Goal: Transaction & Acquisition: Purchase product/service

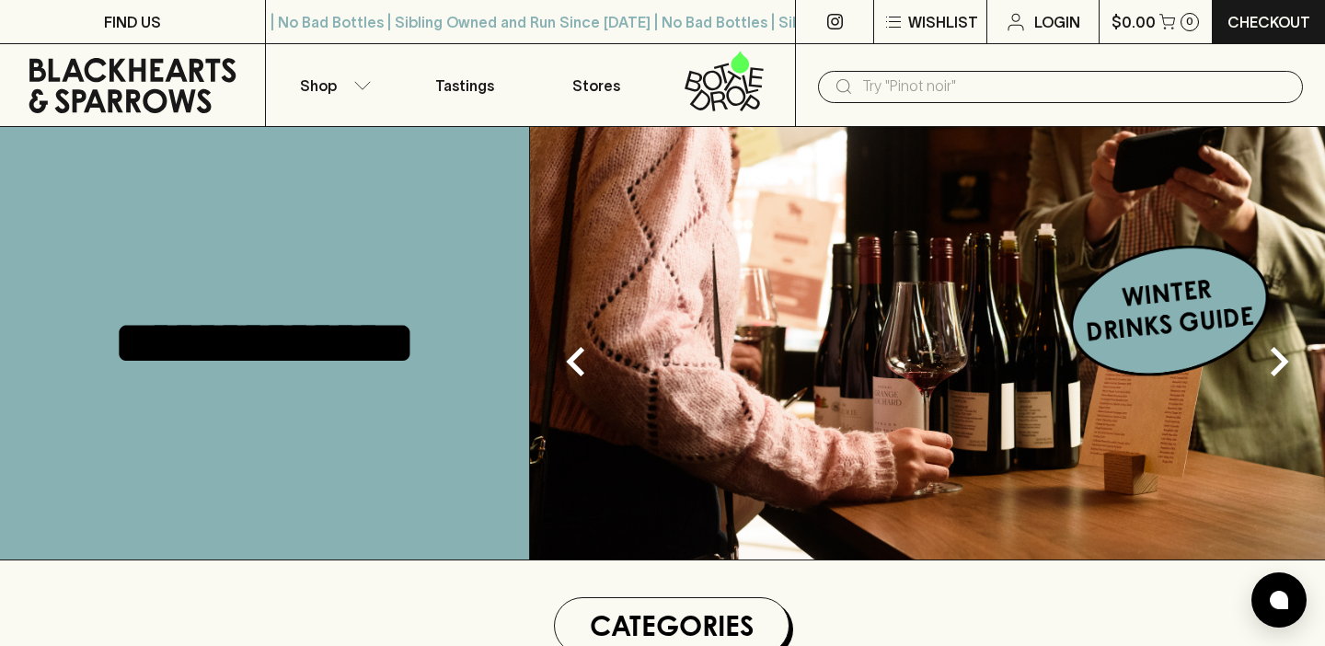
click at [899, 86] on input "text" at bounding box center [1075, 86] width 426 height 29
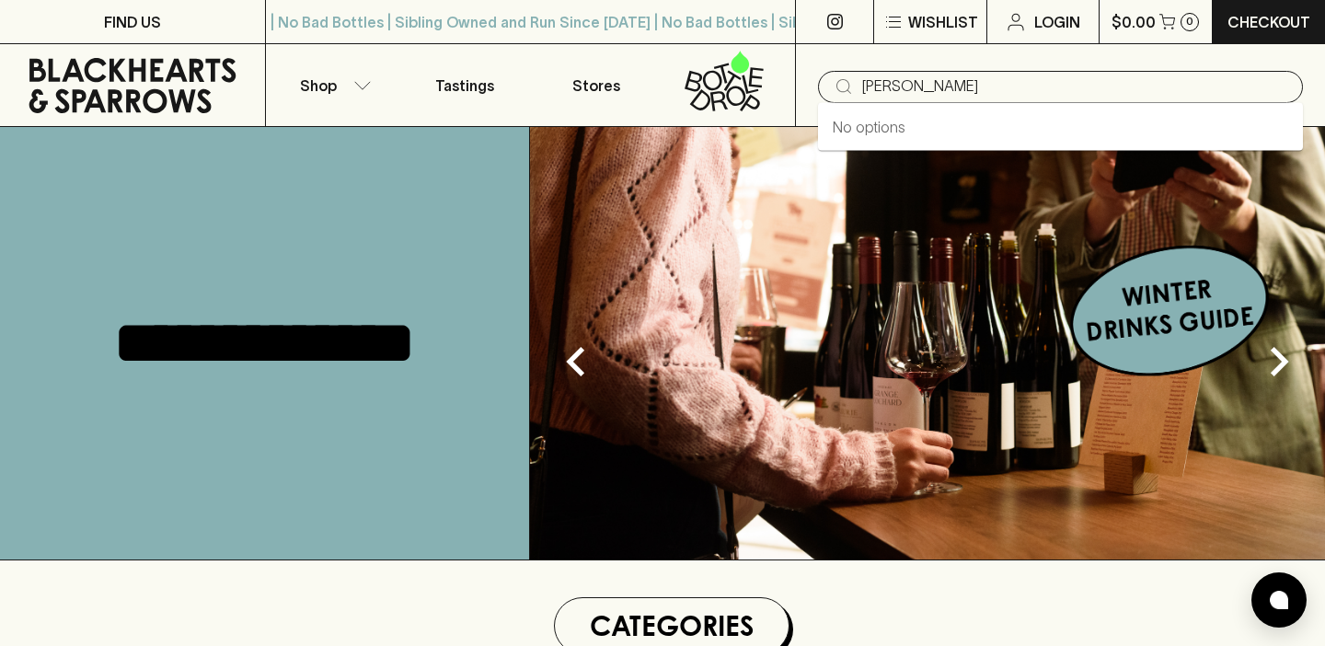
click at [904, 86] on input "[PERSON_NAME]" at bounding box center [1075, 86] width 426 height 29
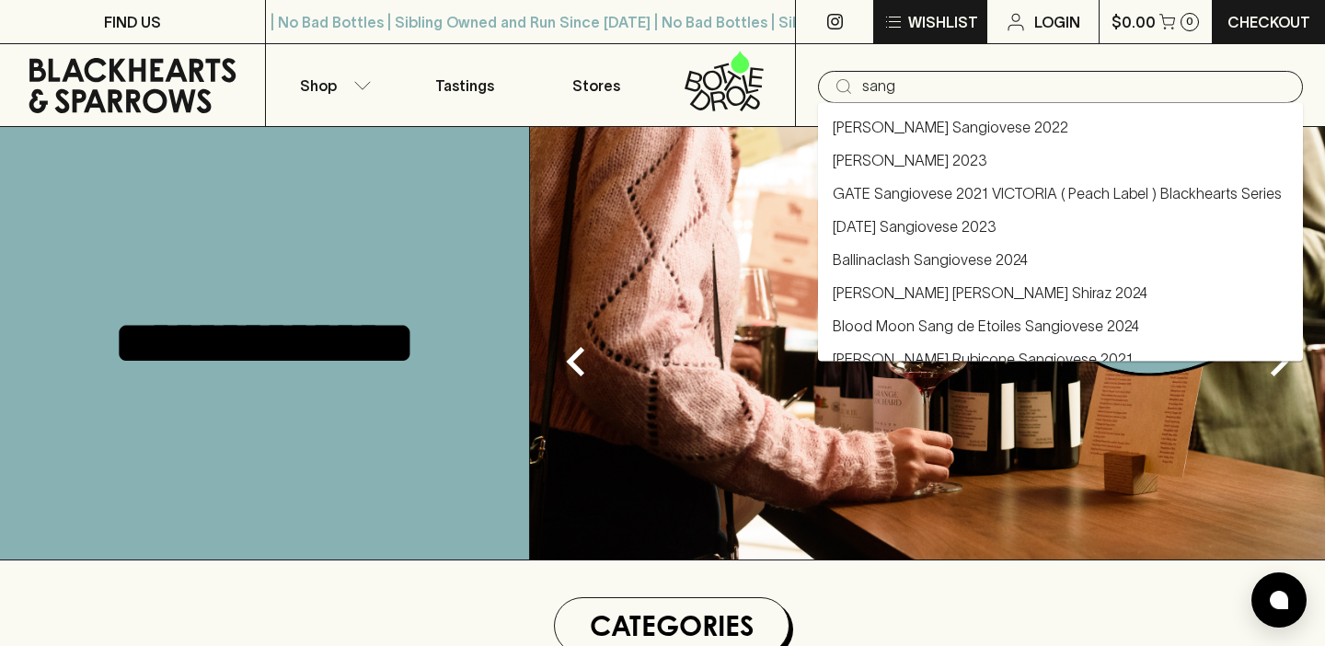
type input "sang"
type input "[PERSON_NAME]"
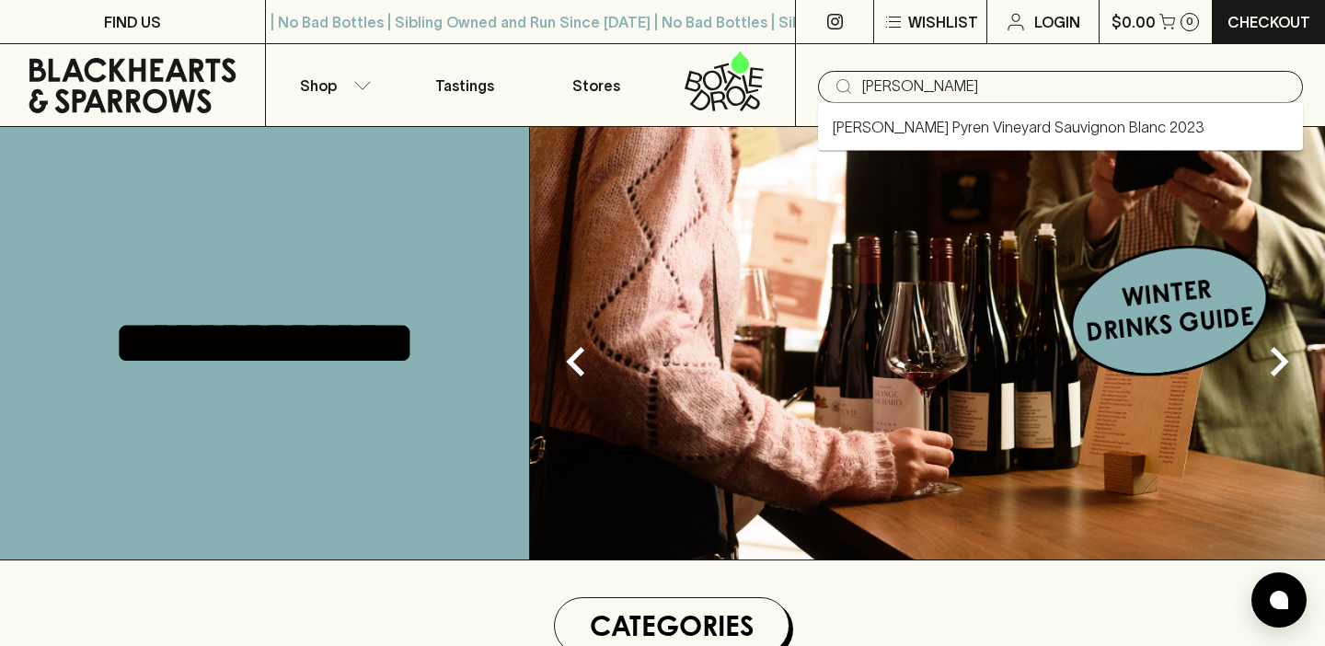
click at [947, 125] on link "[PERSON_NAME] Pyren Vineyard Sauvignon Blanc 2023" at bounding box center [1018, 127] width 372 height 22
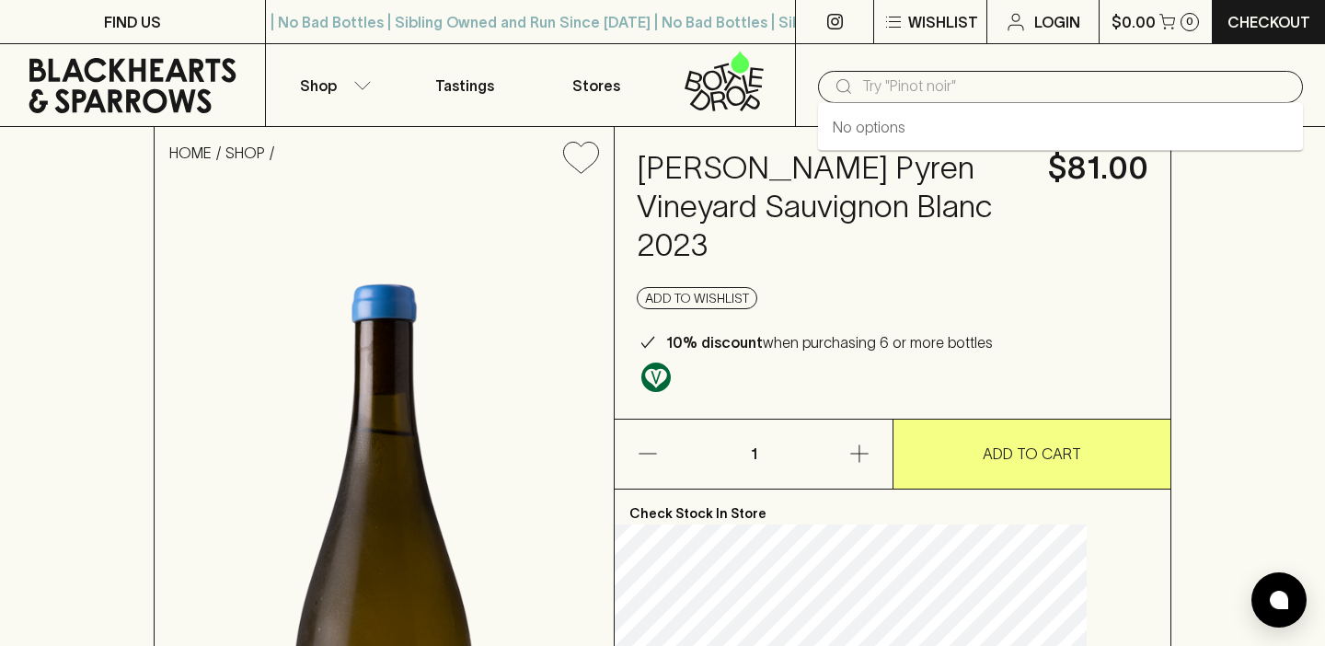
click at [891, 94] on input "text" at bounding box center [1075, 86] width 426 height 29
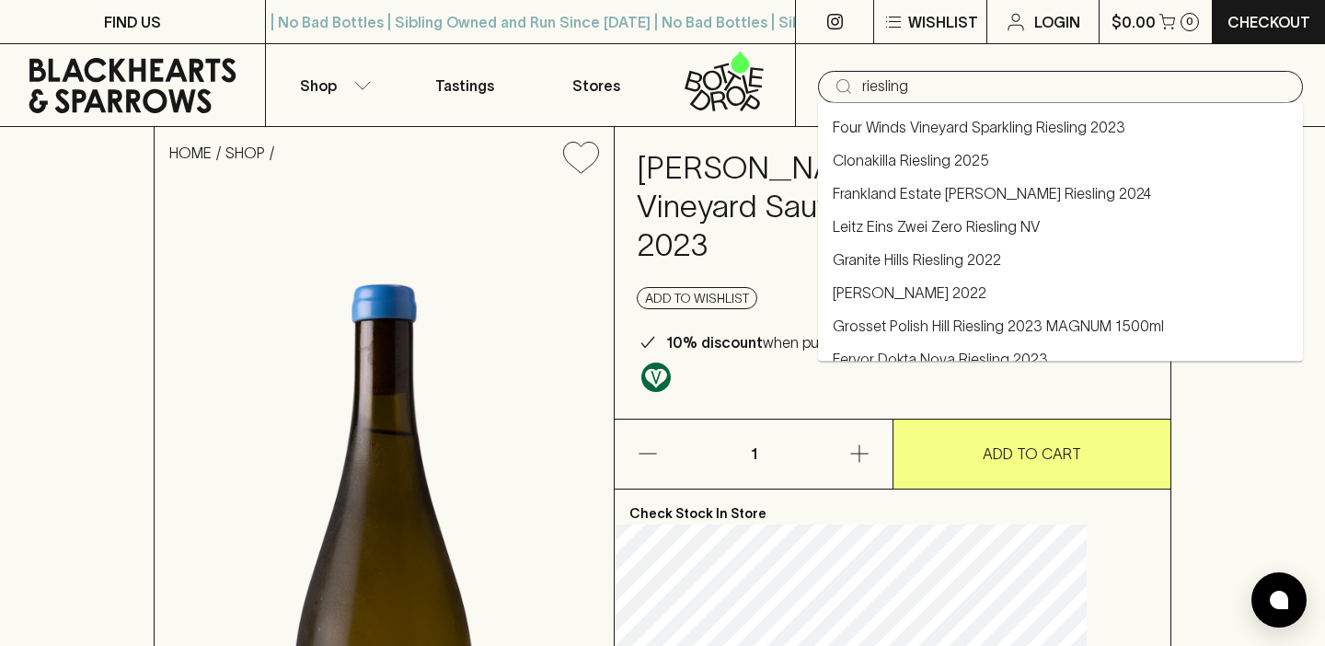
type input "riesling"
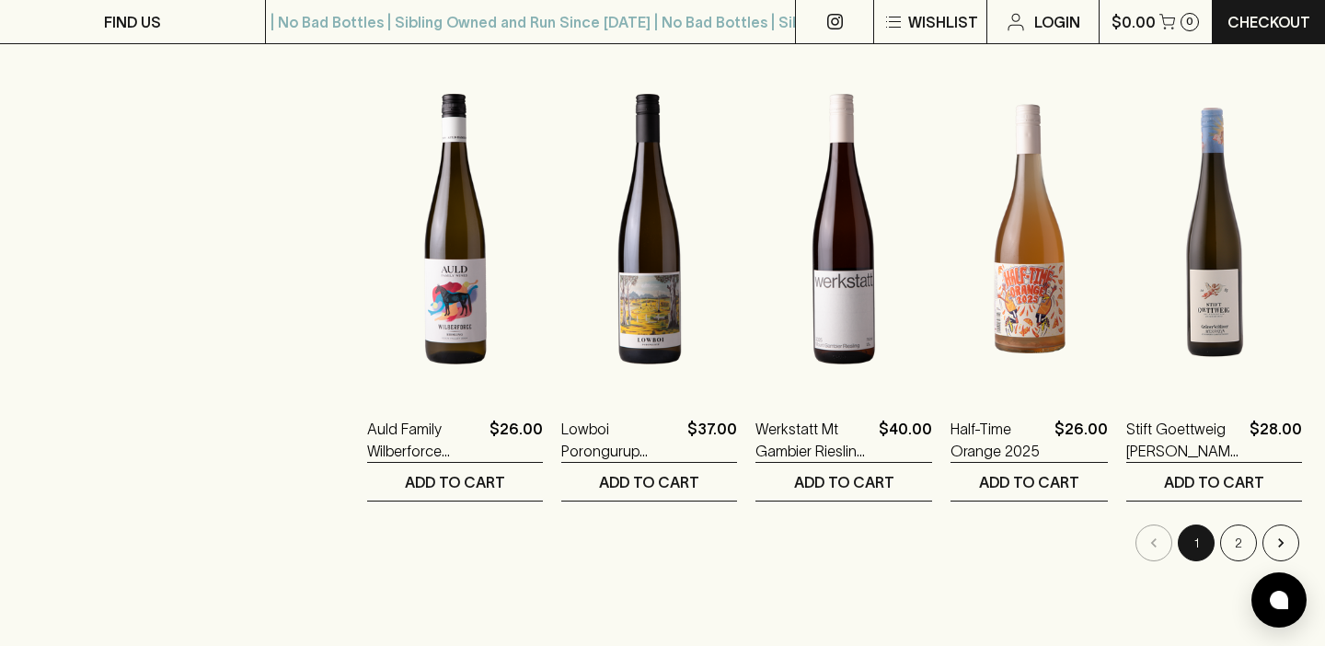
scroll to position [1784, 0]
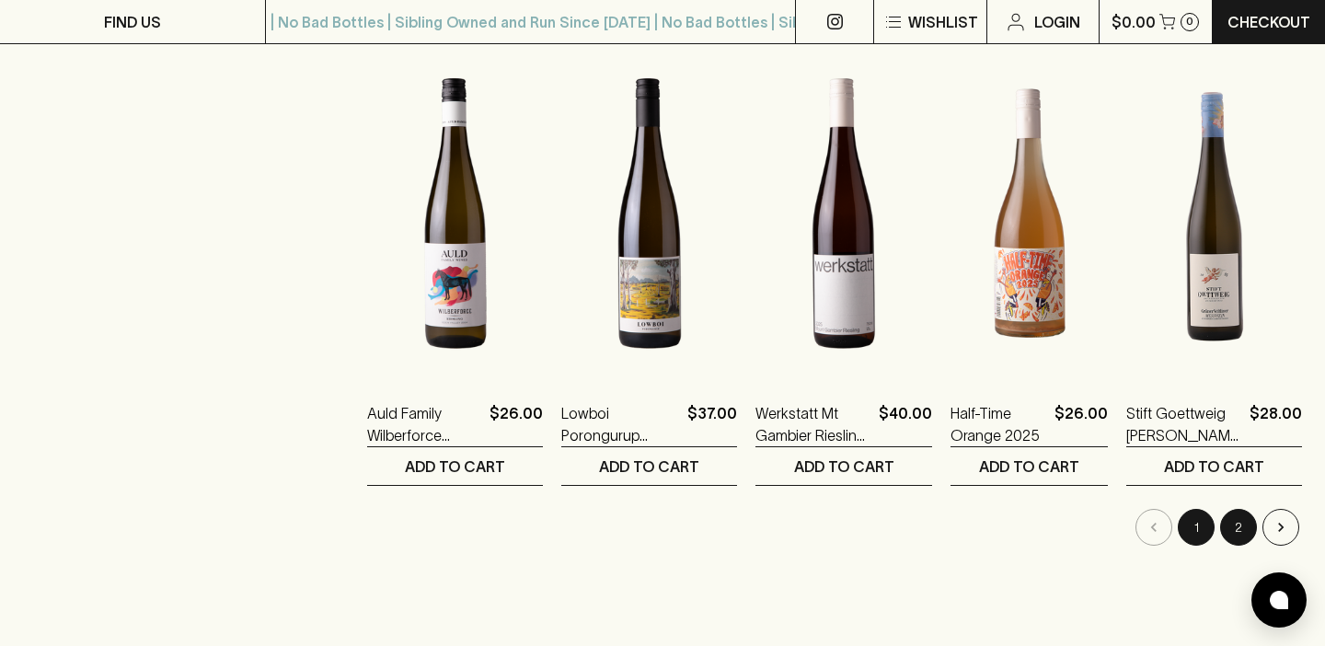
click at [1233, 523] on button "2" at bounding box center [1238, 527] width 37 height 37
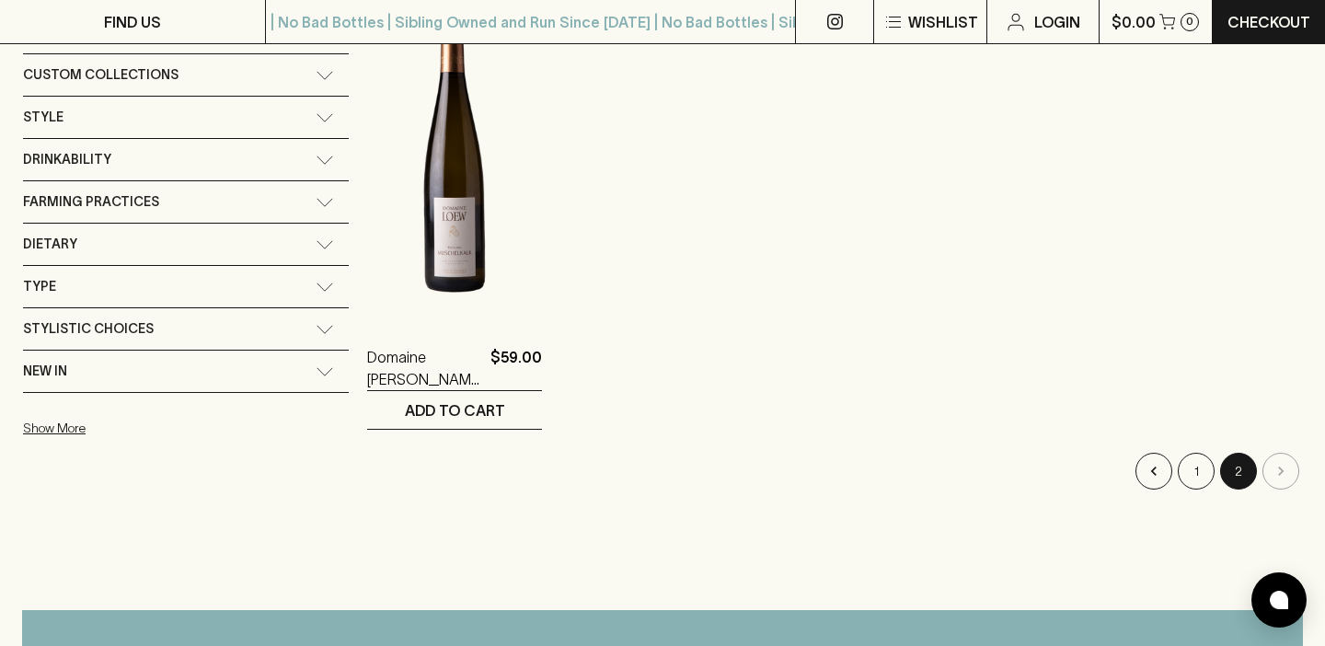
scroll to position [376, 0]
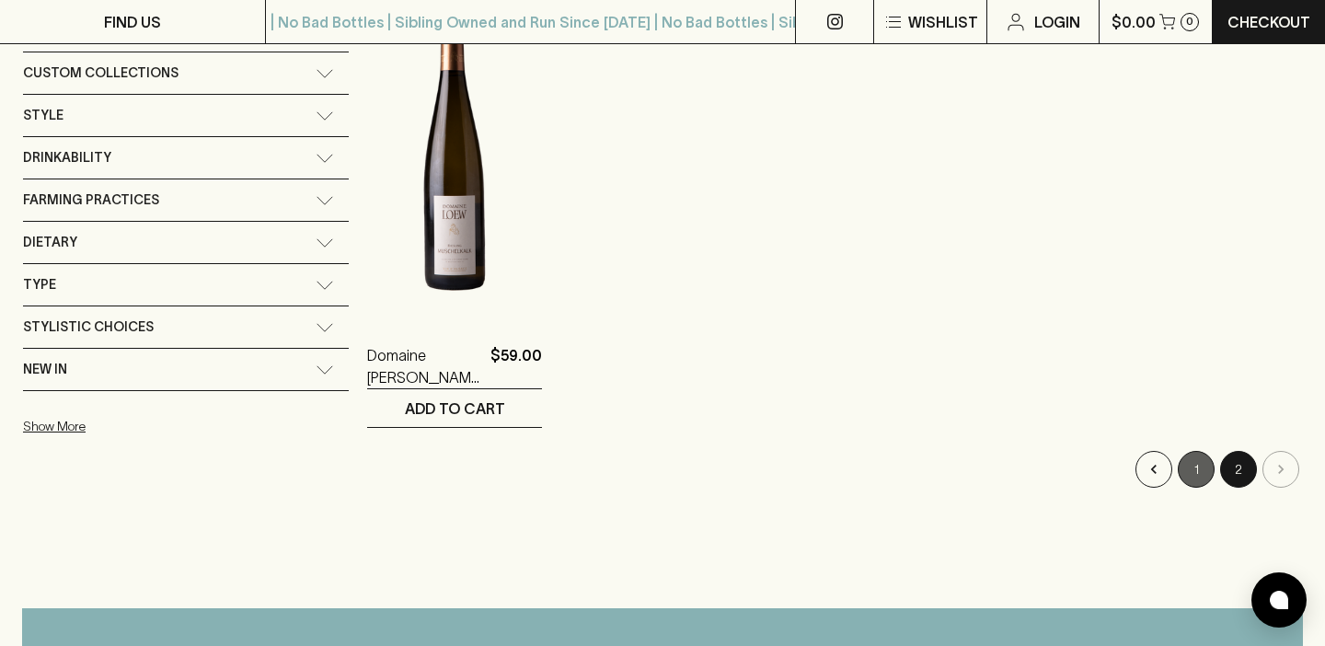
click at [1196, 469] on button "1" at bounding box center [1195, 469] width 37 height 37
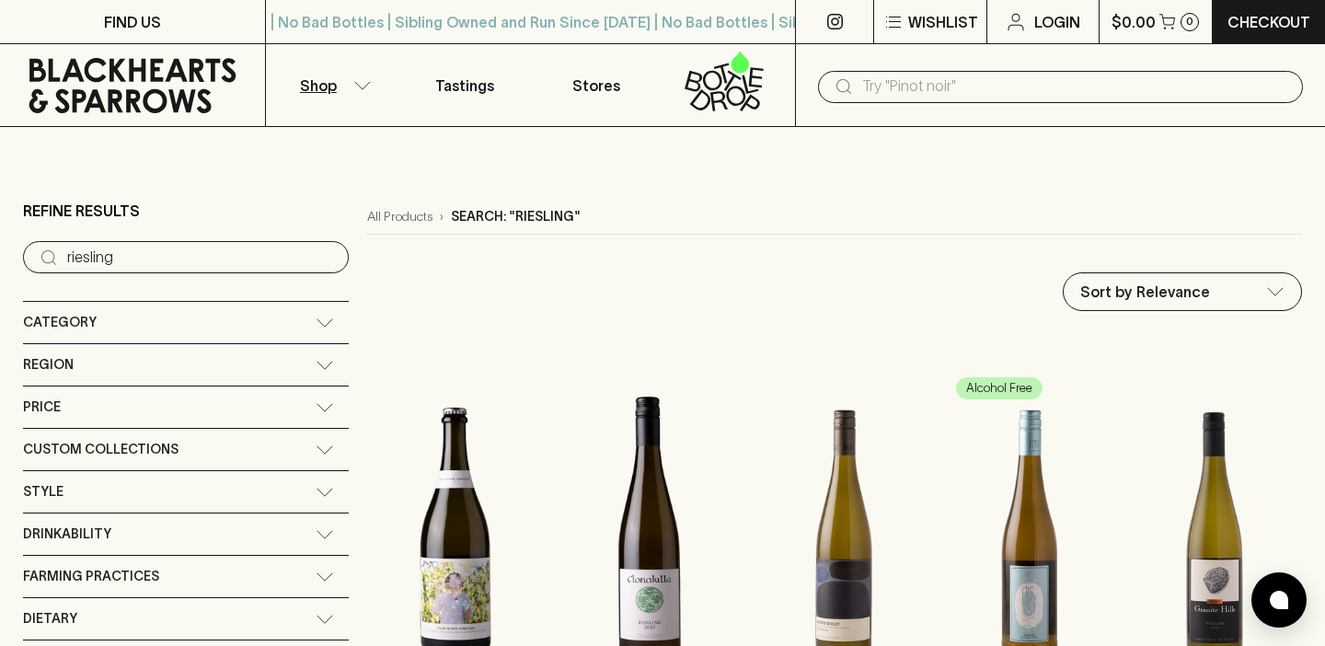
click at [909, 86] on input "text" at bounding box center [1075, 86] width 426 height 29
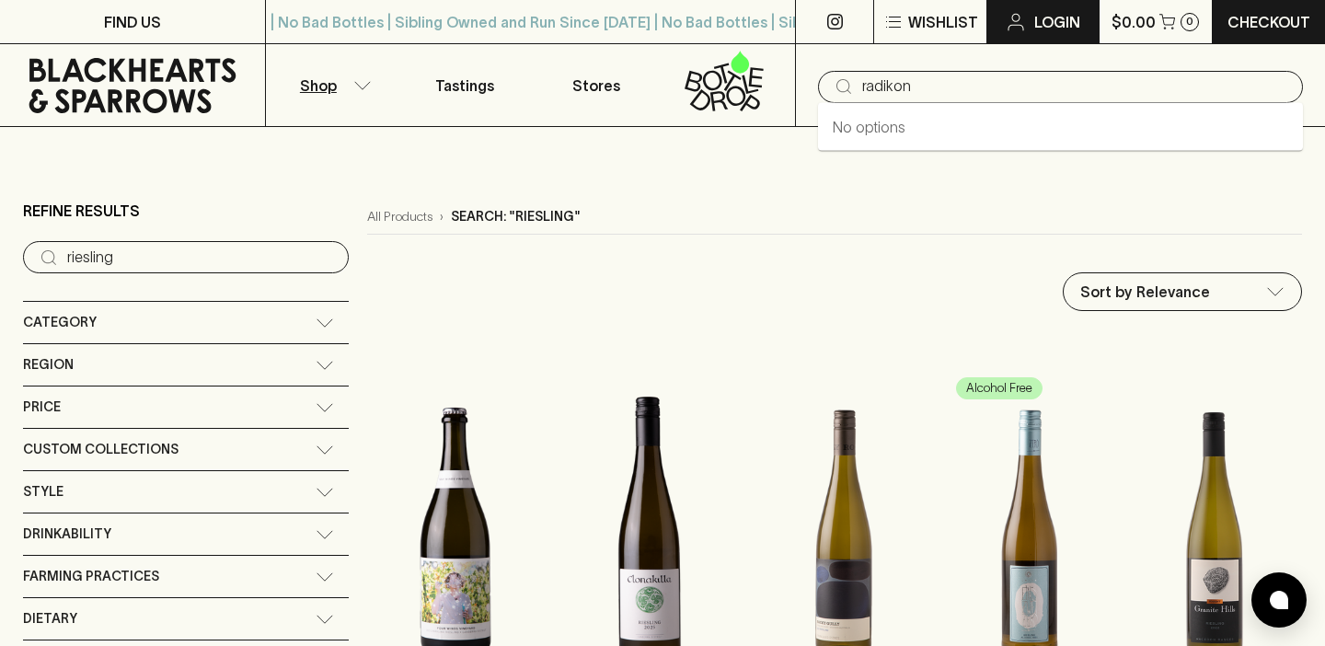
type input "radikon"
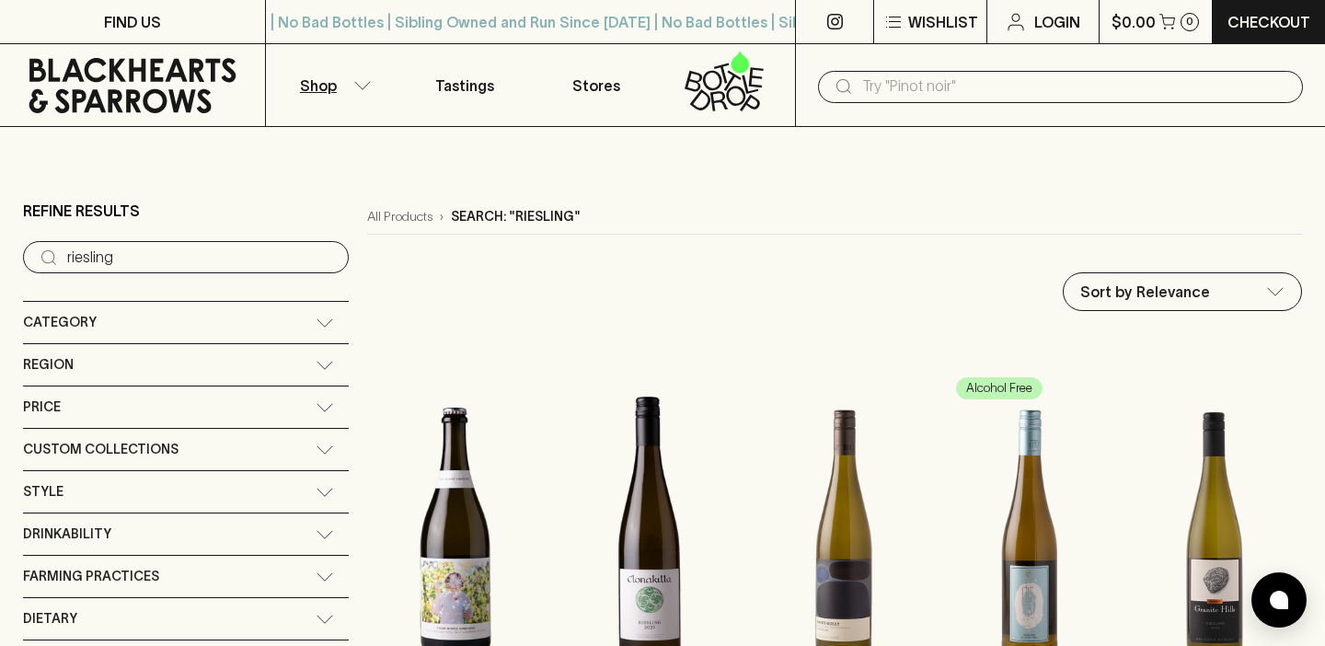
click at [938, 89] on input "text" at bounding box center [1075, 86] width 426 height 29
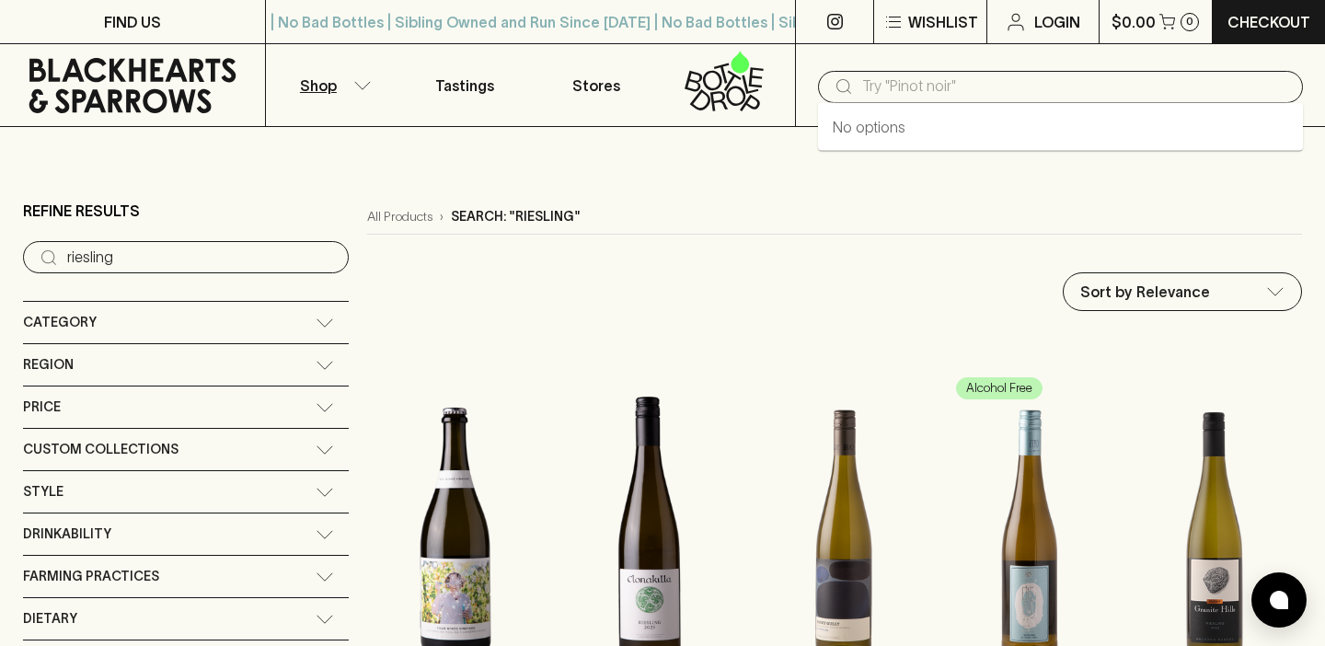
paste input "2022 Ruggabellus Sallio"
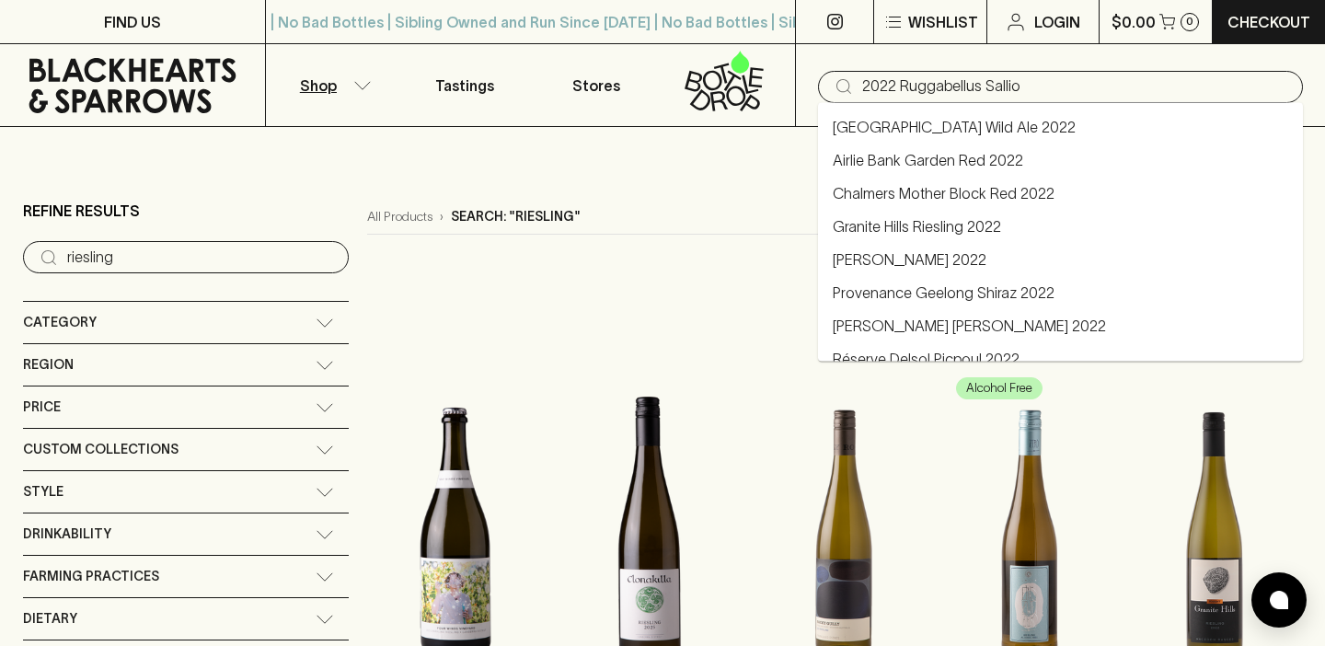
type input "2022 Ruggabellus Sallio"
click at [336, 87] on p "Shop" at bounding box center [318, 86] width 37 height 22
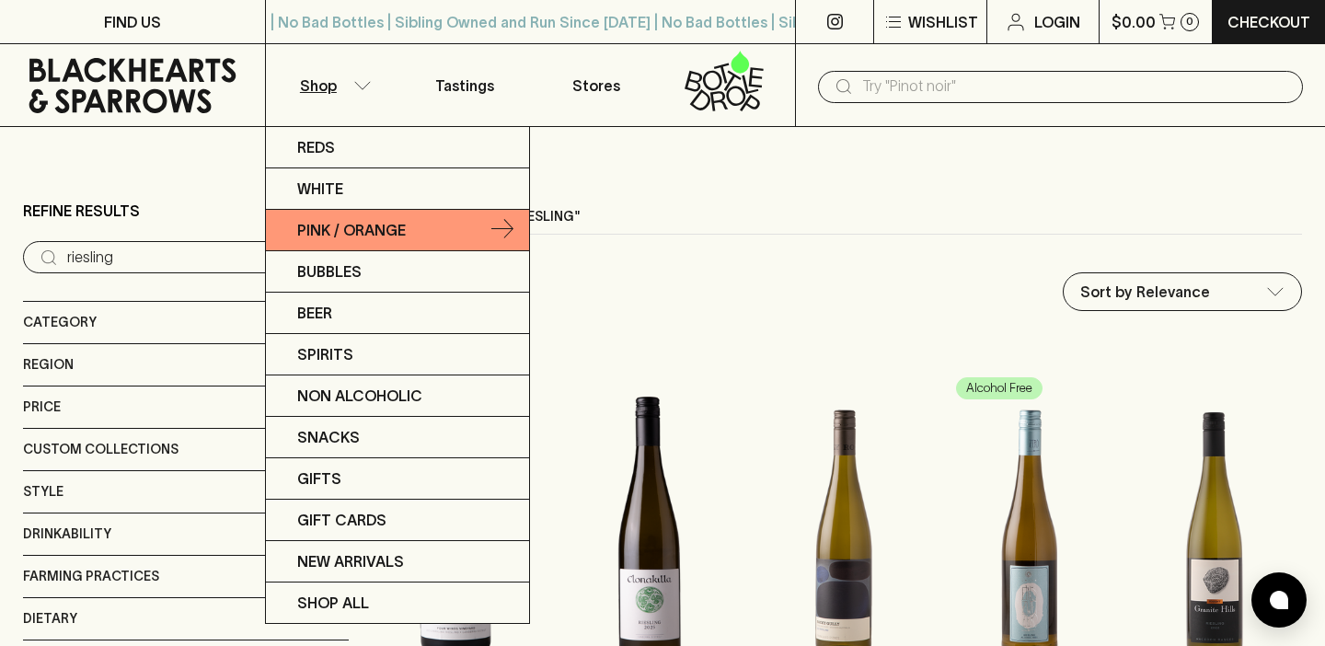
click at [431, 230] on link "Pink / Orange" at bounding box center [397, 230] width 263 height 41
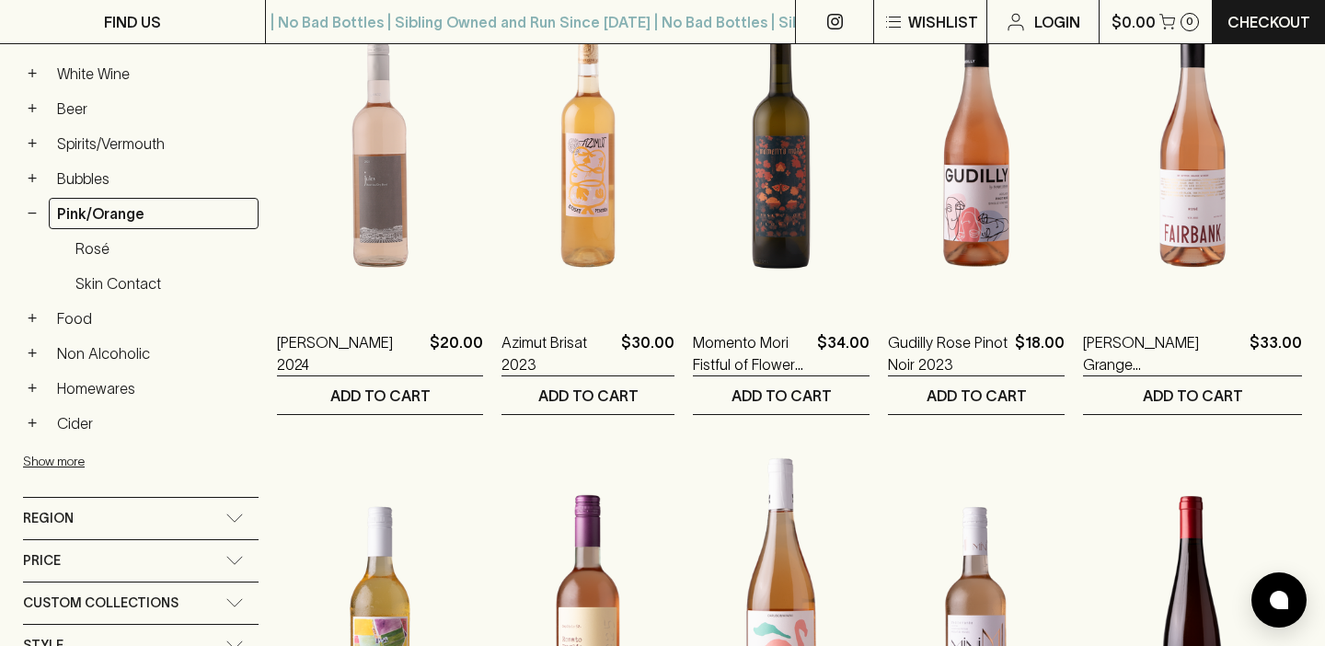
scroll to position [388, 0]
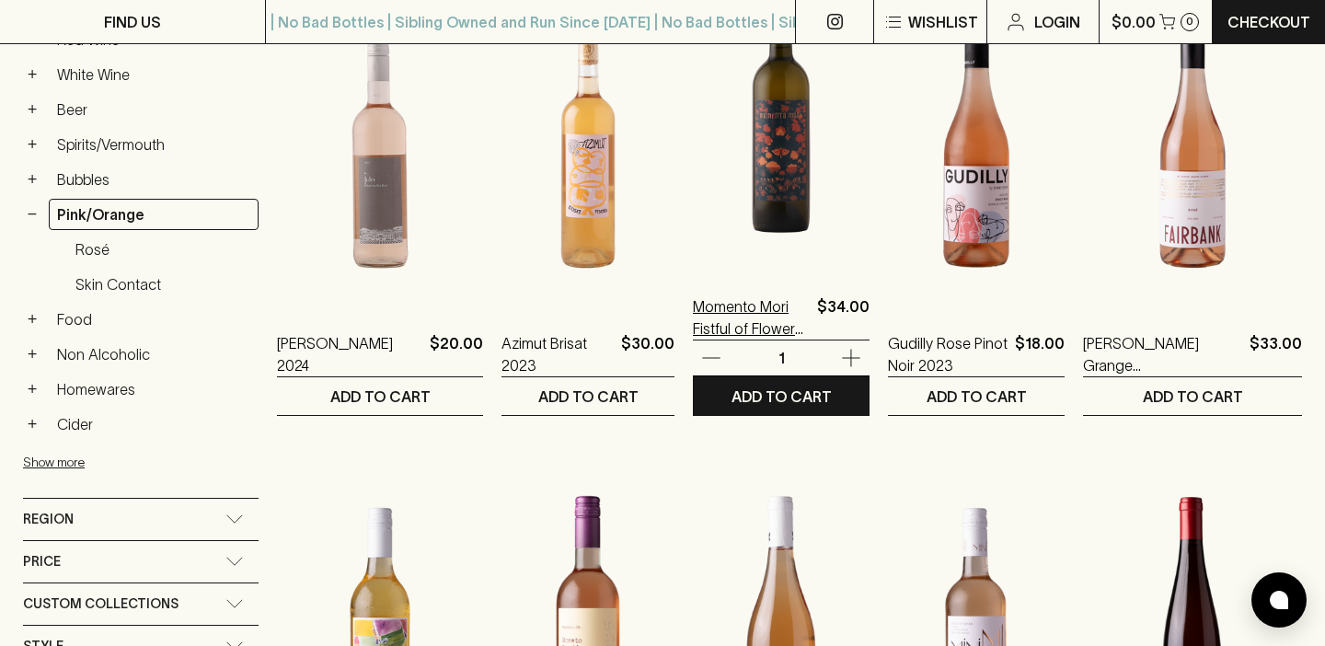
click at [758, 305] on p "Momento Mori Fistful of Flowers 2023" at bounding box center [751, 317] width 117 height 44
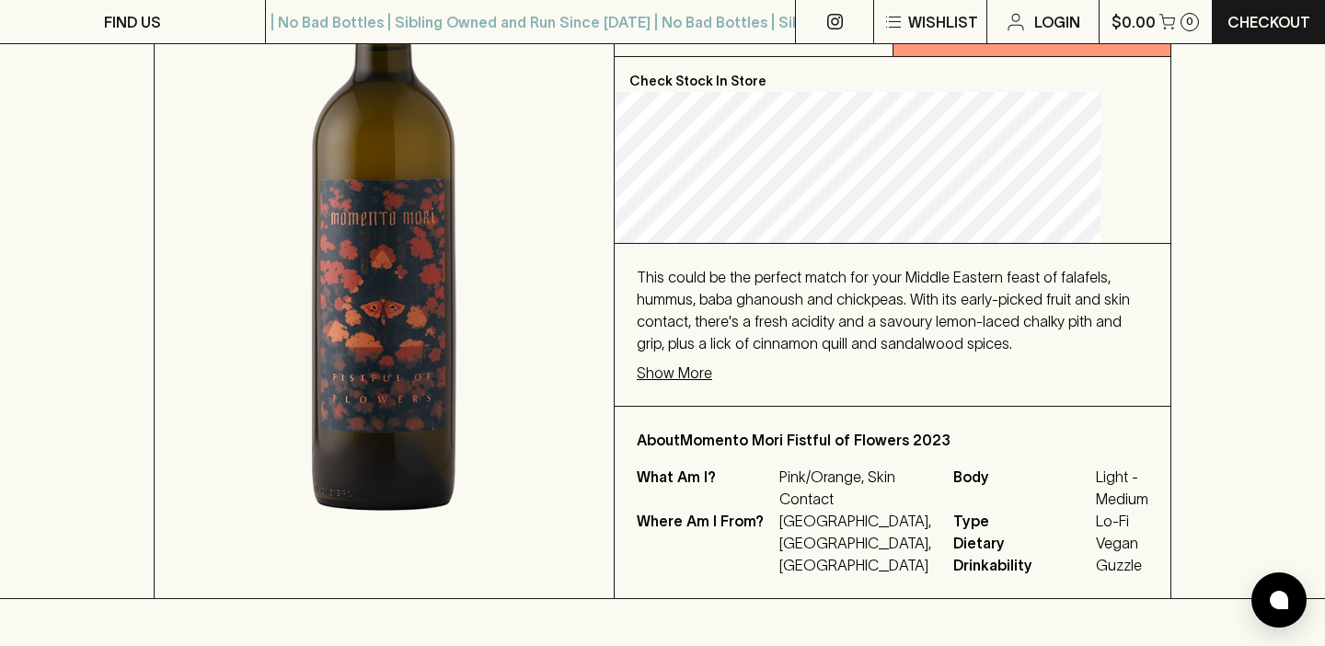
scroll to position [399, 0]
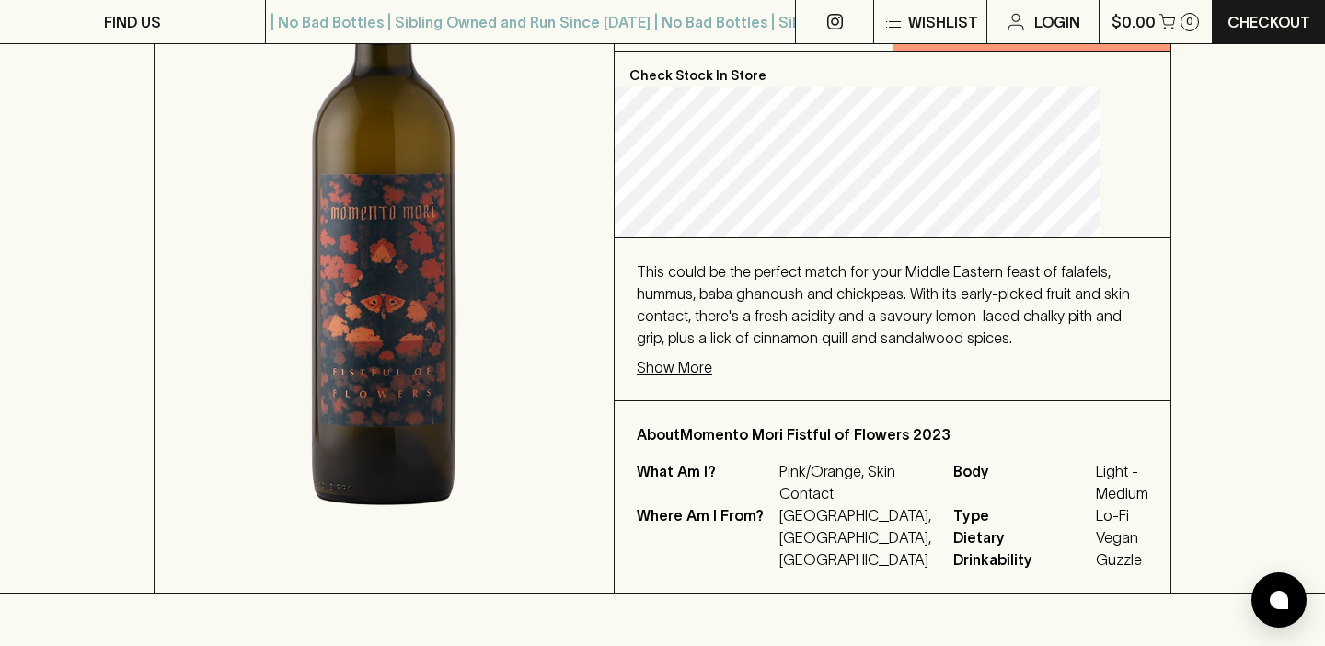
click at [712, 365] on p "Show More" at bounding box center [674, 367] width 75 height 22
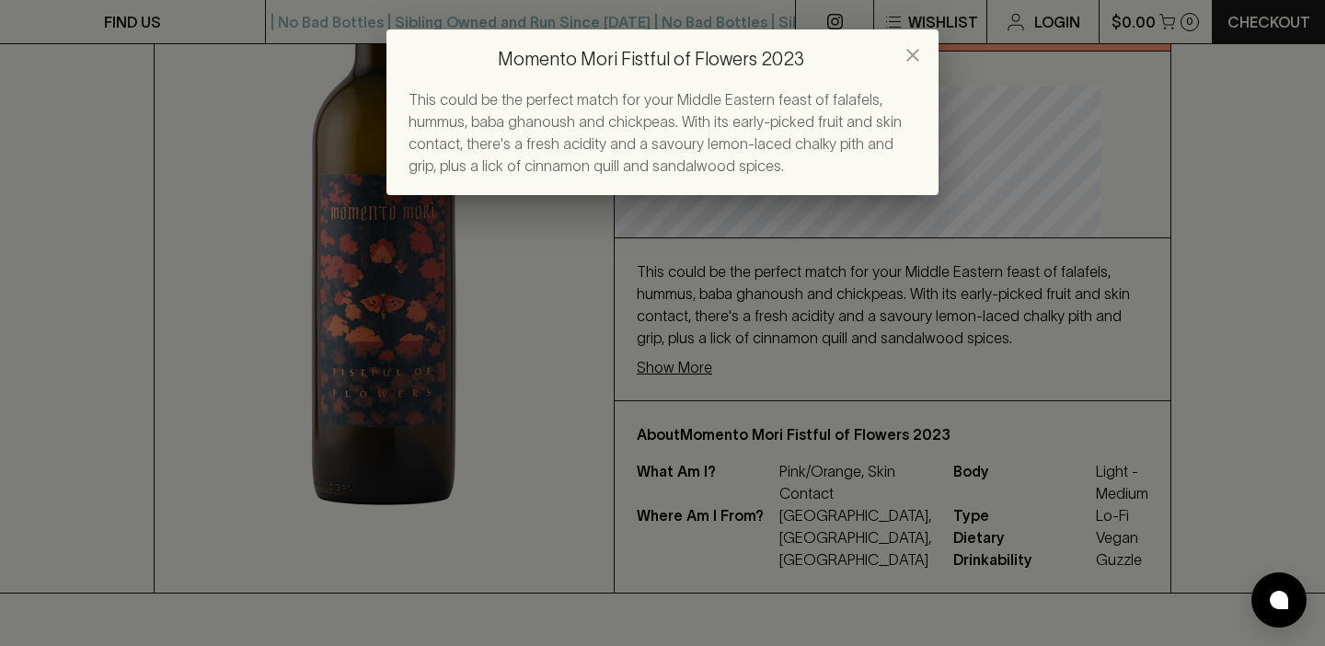
click at [910, 57] on icon "close" at bounding box center [912, 55] width 13 height 13
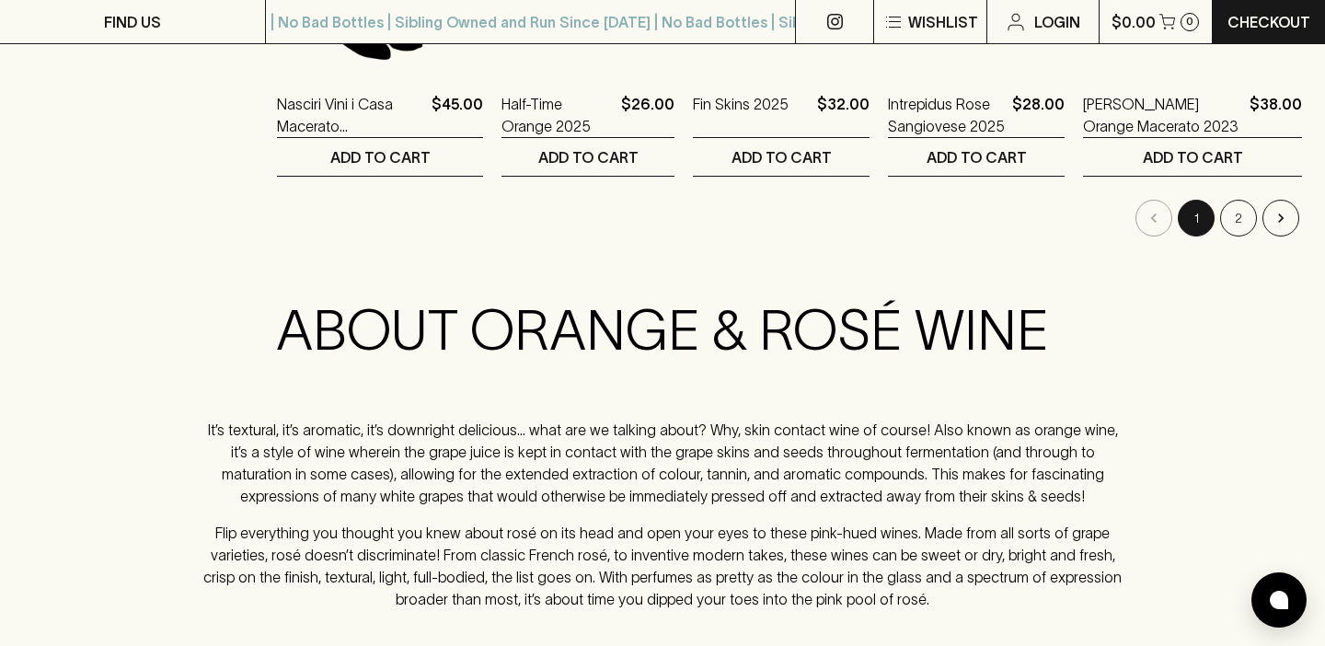
scroll to position [2086, 0]
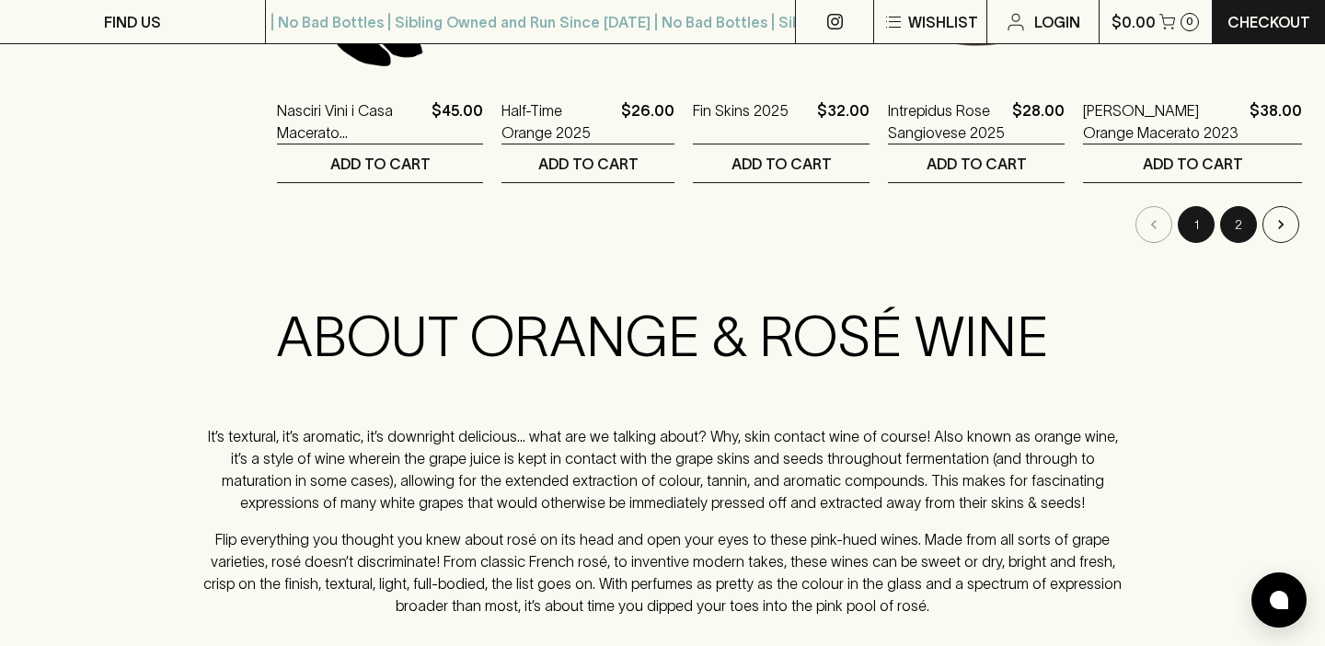
click at [1236, 228] on button "2" at bounding box center [1238, 224] width 37 height 37
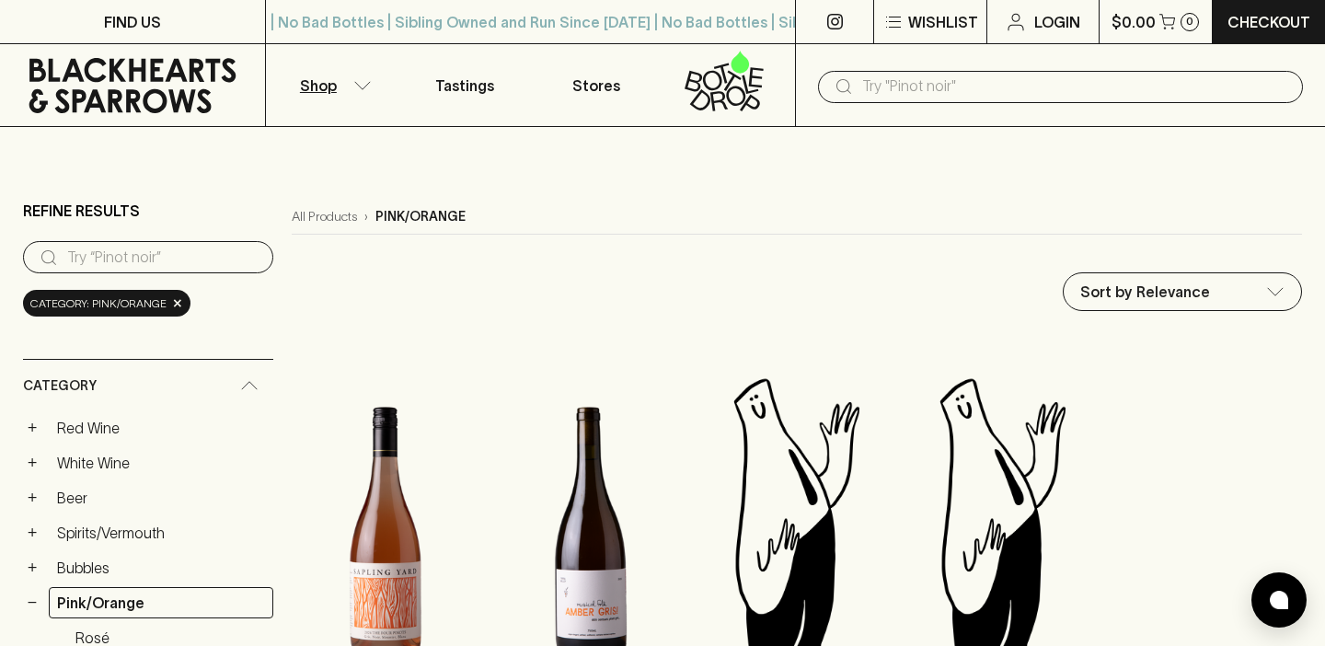
click at [945, 86] on input "text" at bounding box center [1075, 86] width 426 height 29
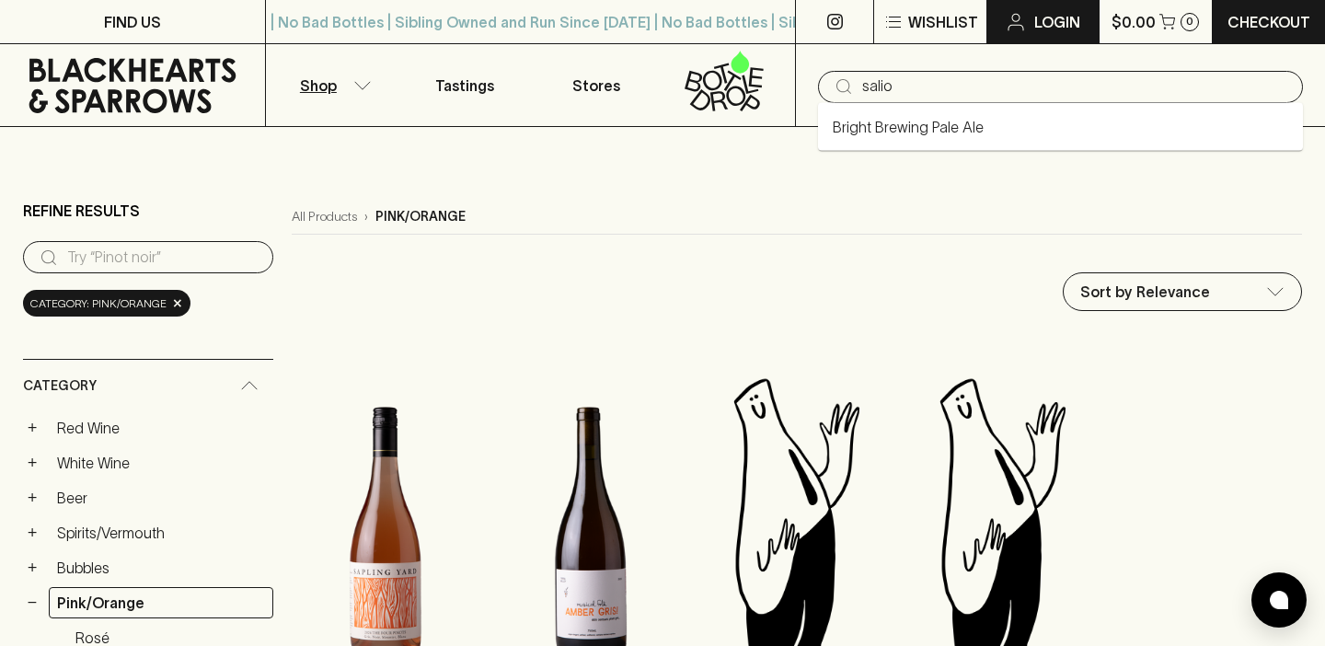
type input "salio"
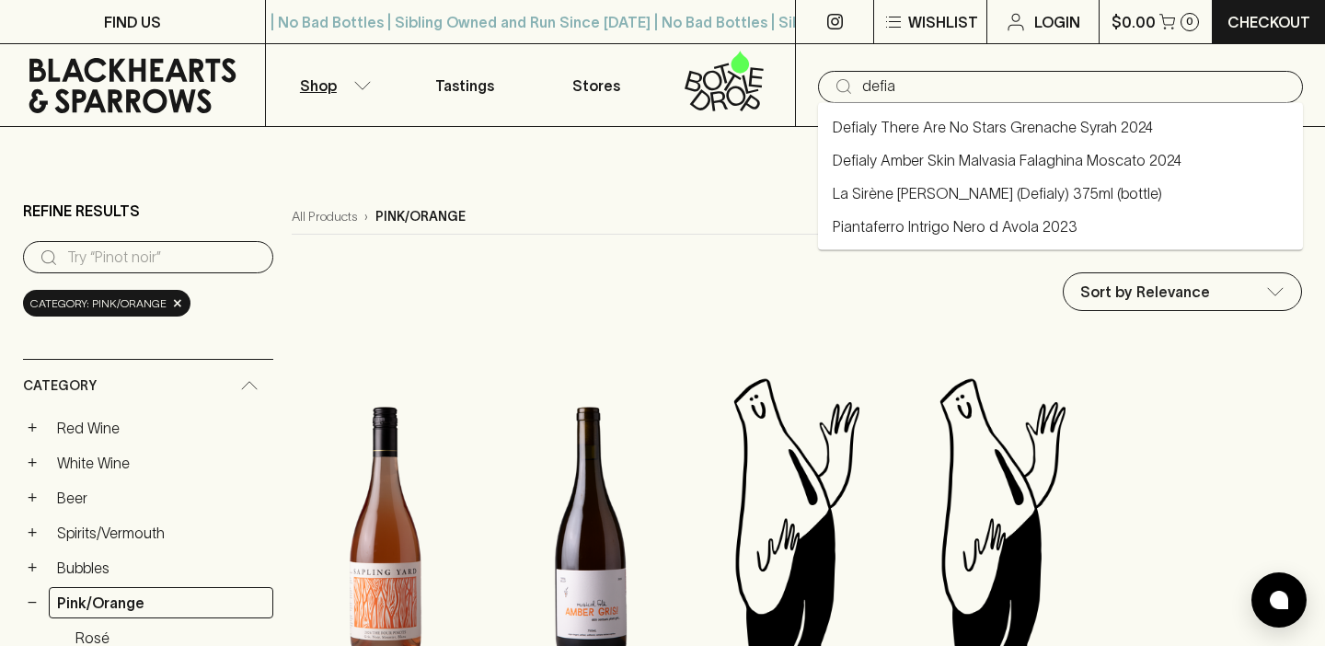
click at [974, 127] on link "Defialy There Are No Stars Grenache Syrah 2024" at bounding box center [992, 127] width 320 height 22
type input "Defialy There Are No Stars Grenache Syrah 2024"
